Goal: Task Accomplishment & Management: Manage account settings

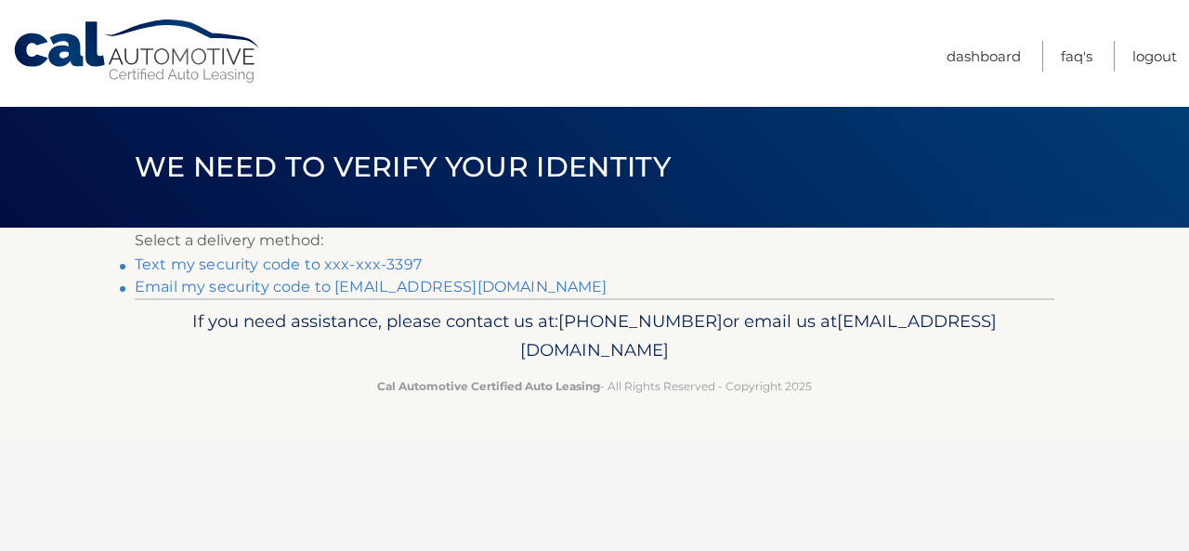
click at [327, 268] on link "Text my security code to xxx-xxx-3397" at bounding box center [278, 264] width 287 height 18
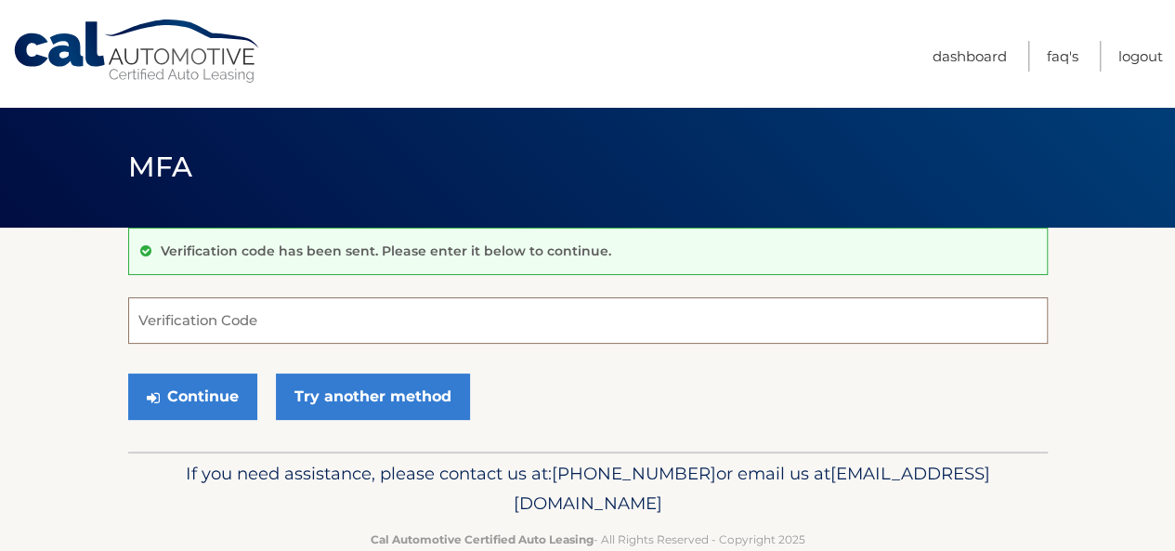
click at [297, 317] on input "Verification Code" at bounding box center [587, 320] width 919 height 46
type input "678719"
click at [128, 373] on button "Continue" at bounding box center [192, 396] width 129 height 46
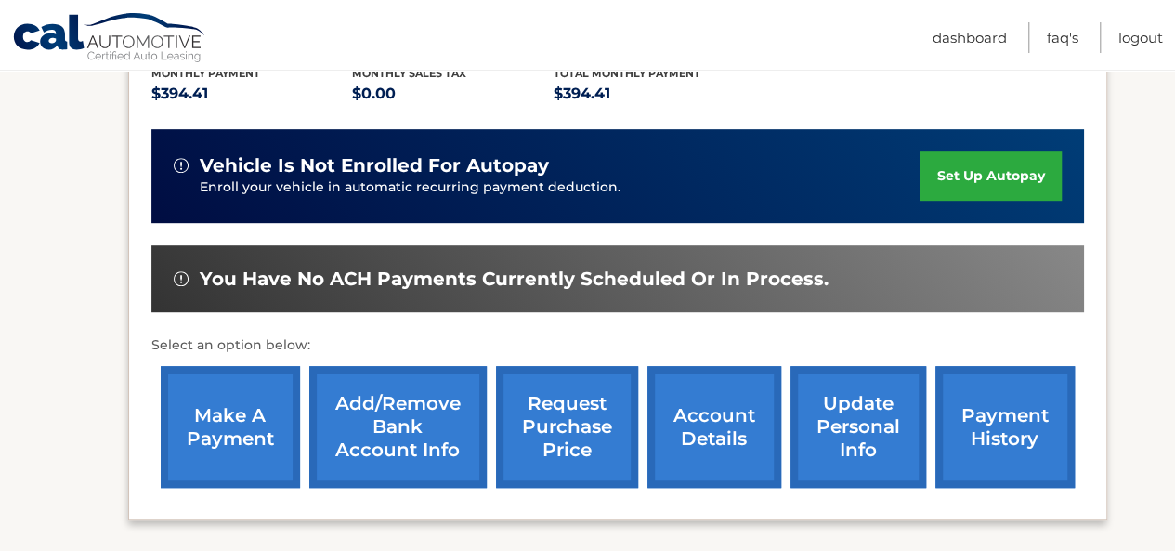
scroll to position [464, 0]
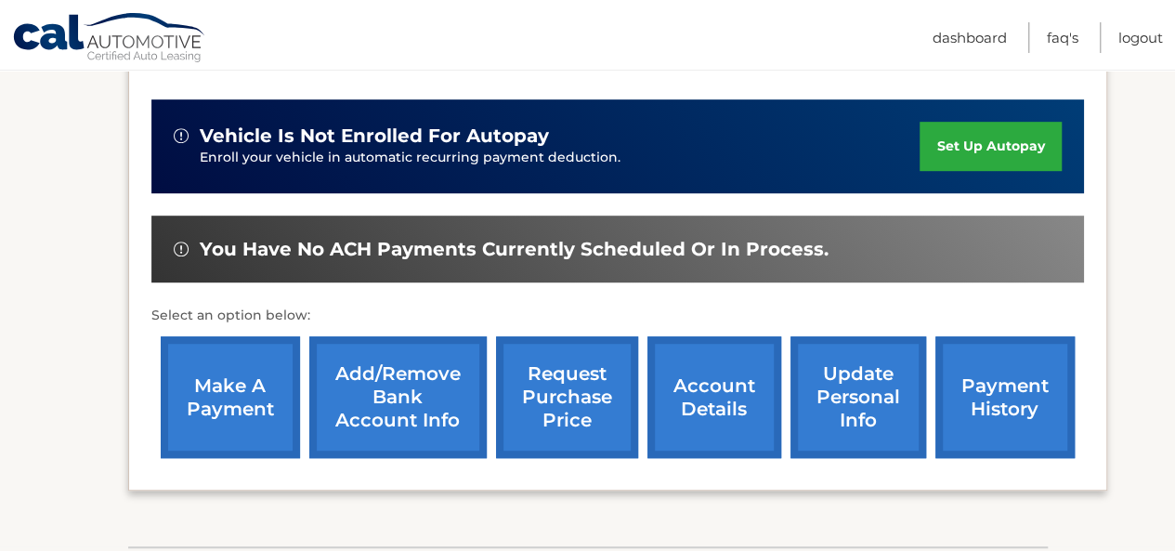
click at [189, 363] on link "make a payment" at bounding box center [230, 397] width 139 height 122
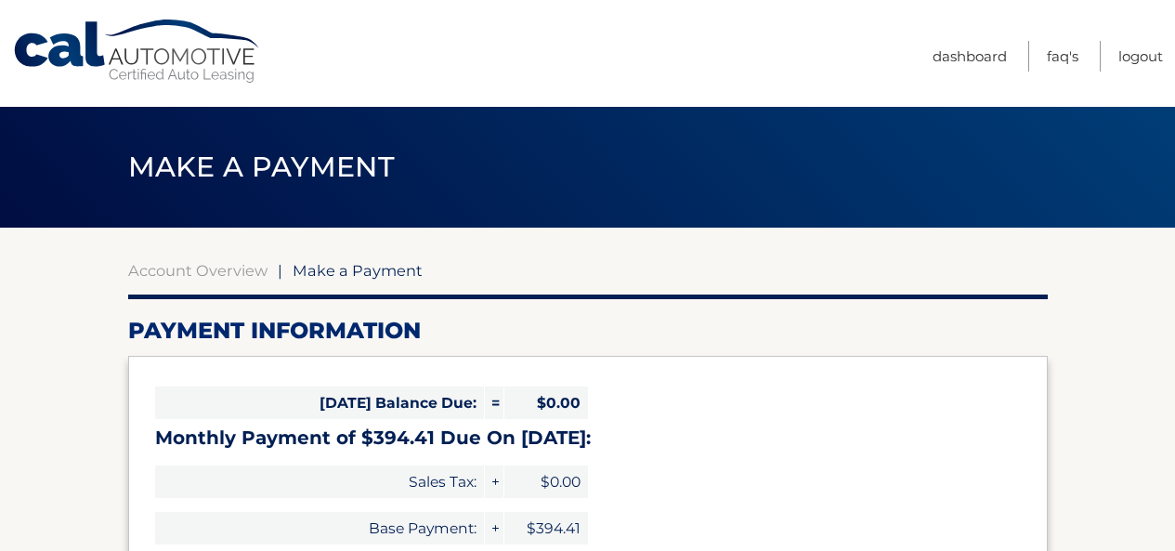
select select "OWQzN2U5ZjUtMzA3Mi00ZTRjLWFmNDUtMmViNWQ2YjljN2Fm"
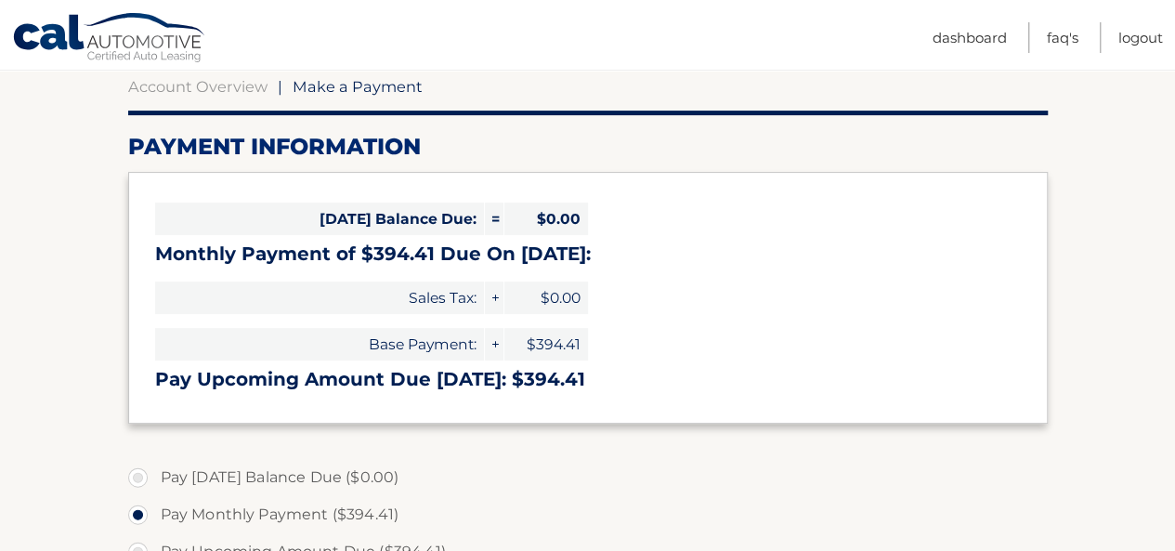
scroll to position [186, 0]
